Goal: Find specific page/section: Find specific page/section

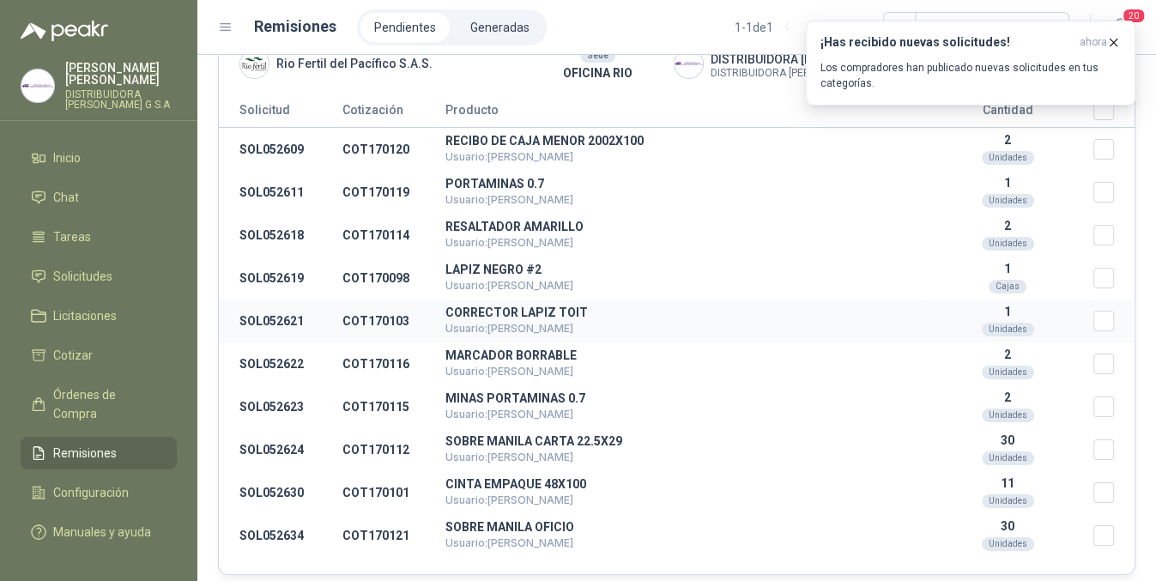
scroll to position [72, 0]
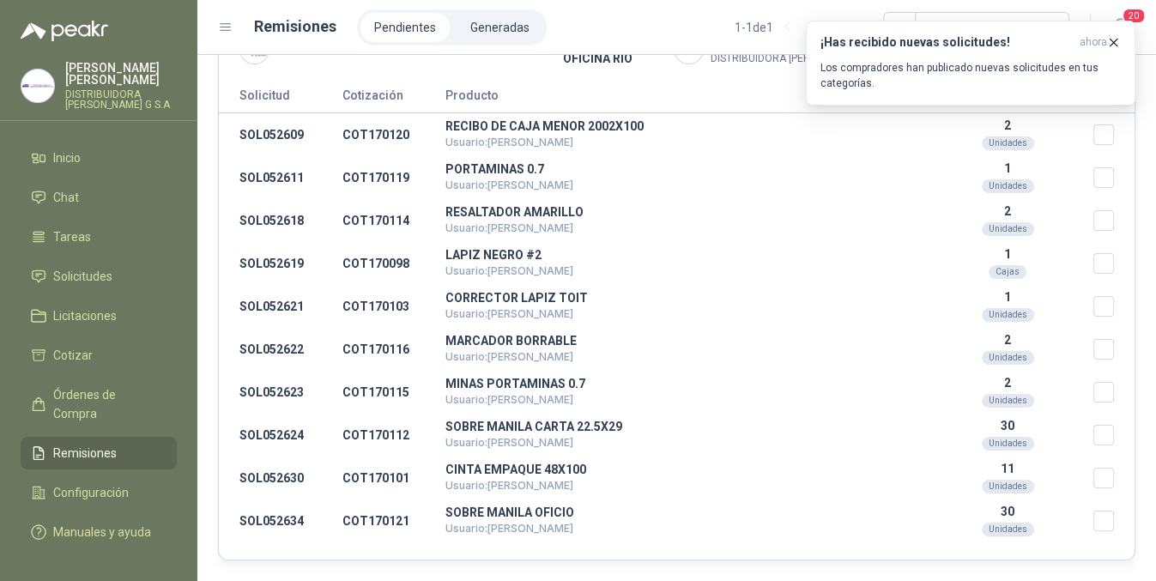
click at [82, 444] on span "Remisiones" at bounding box center [85, 453] width 64 height 19
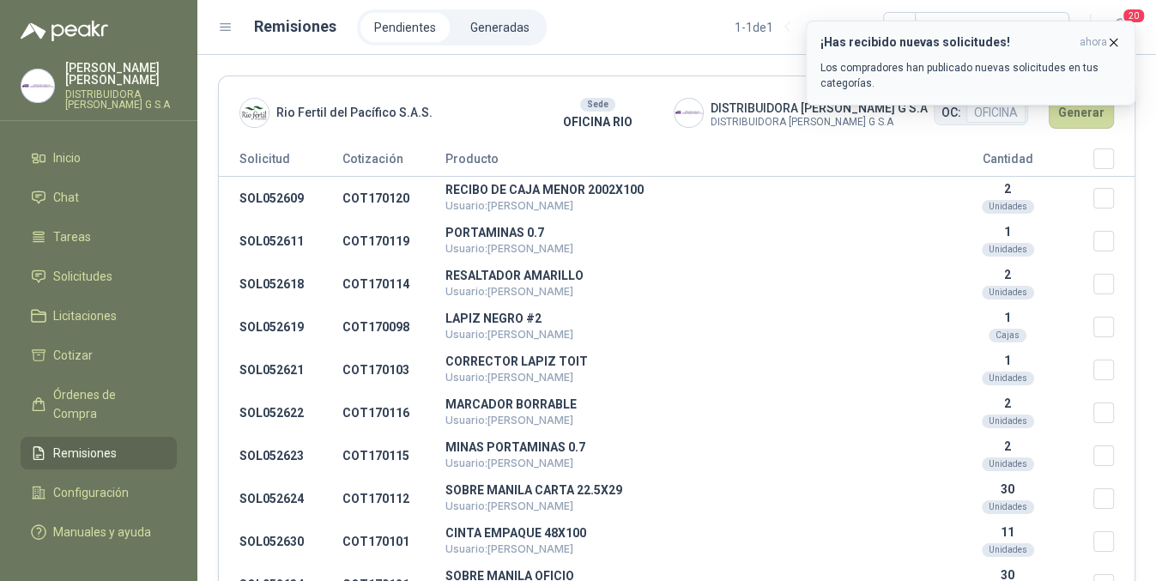
click at [1111, 45] on icon "button" at bounding box center [1114, 42] width 7 height 7
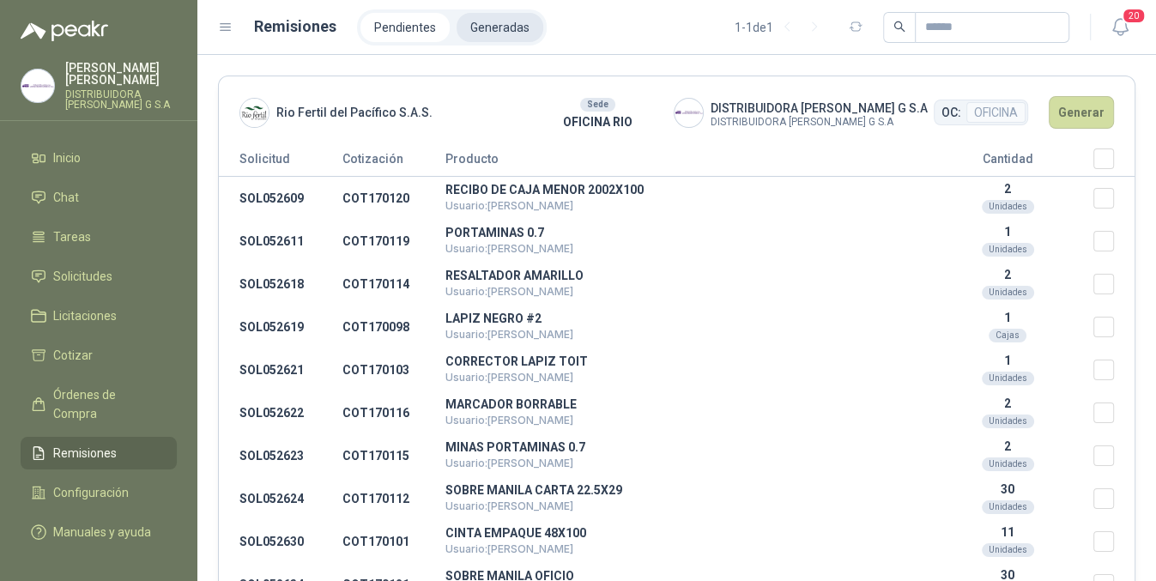
click at [499, 21] on li "Generadas" at bounding box center [500, 27] width 87 height 29
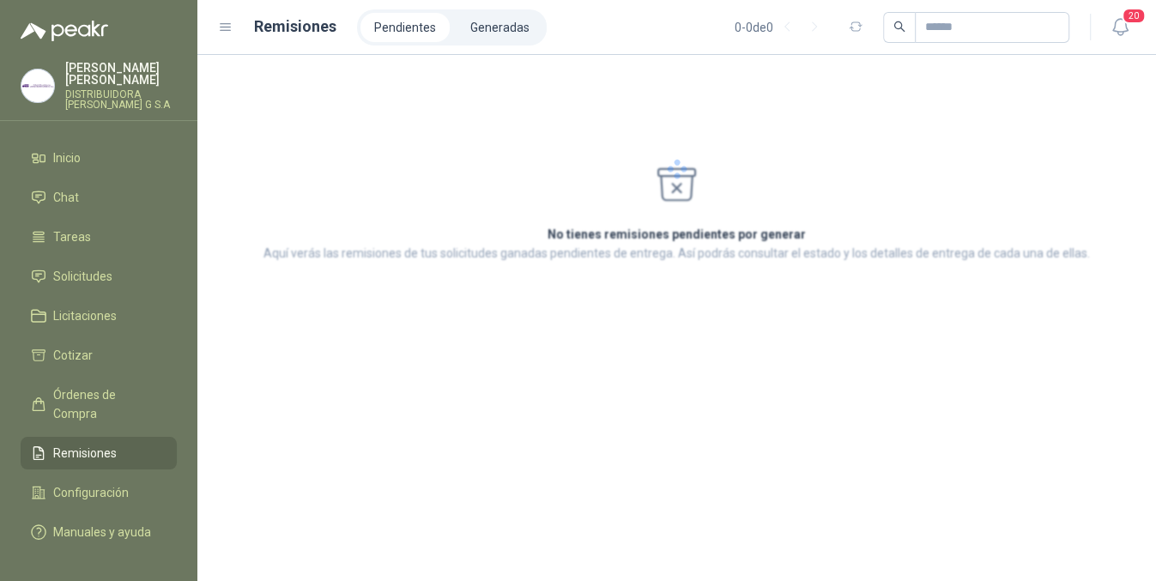
click at [404, 20] on li "Pendientes" at bounding box center [404, 27] width 89 height 29
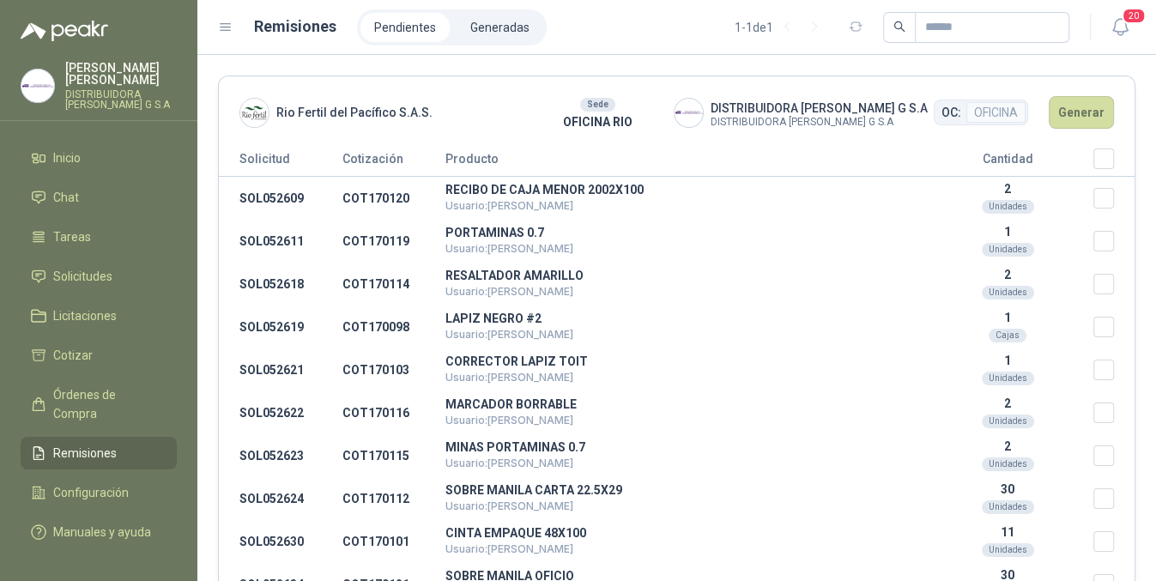
click at [404, 20] on li "Pendientes" at bounding box center [404, 27] width 89 height 29
click at [493, 30] on li "Generadas" at bounding box center [500, 27] width 87 height 29
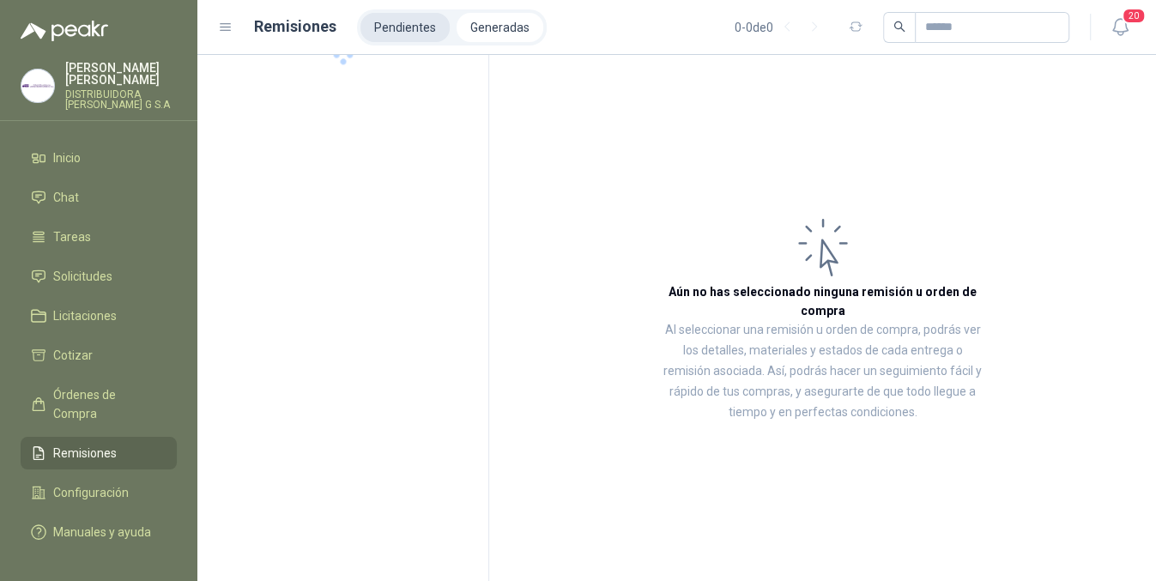
click at [419, 30] on li "Pendientes" at bounding box center [404, 27] width 89 height 29
